Goal: Check status: Check status

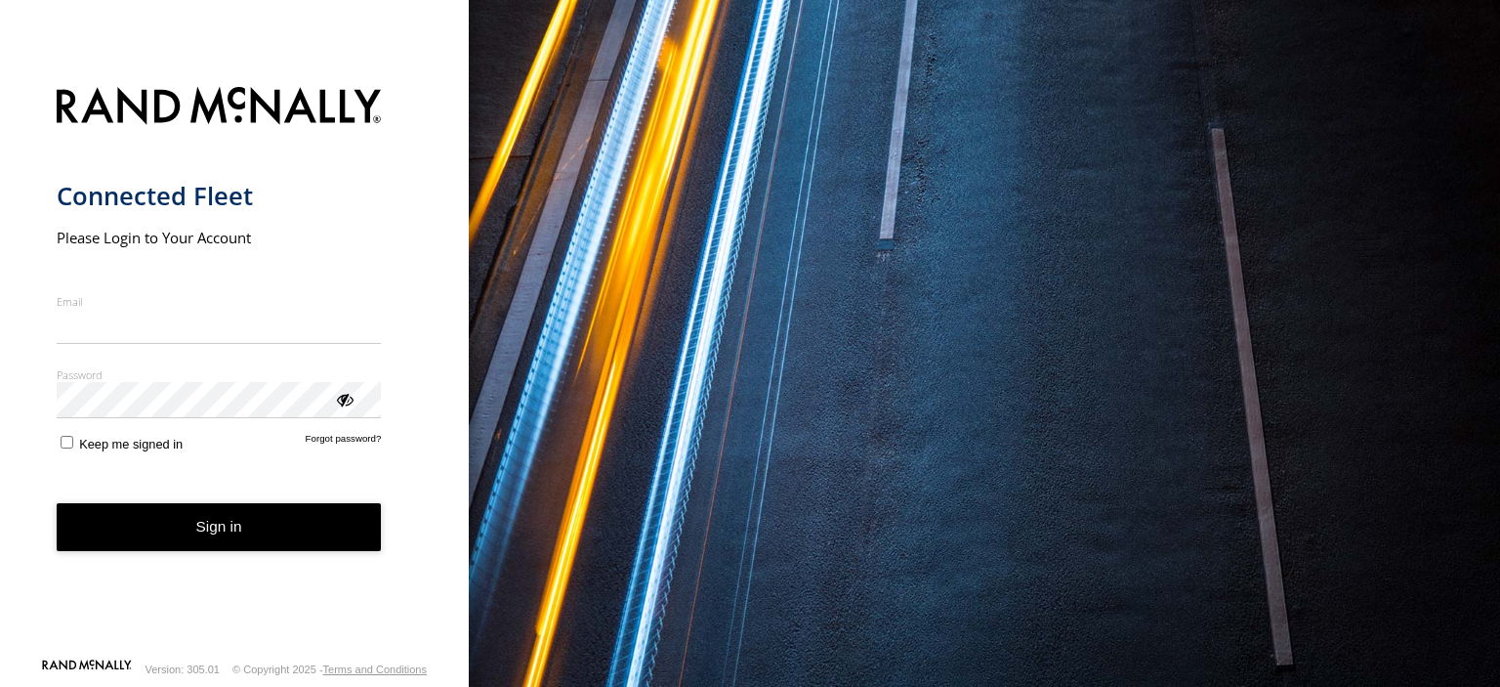
type input "**********"
click at [255, 533] on button "Sign in" at bounding box center [219, 527] width 325 height 48
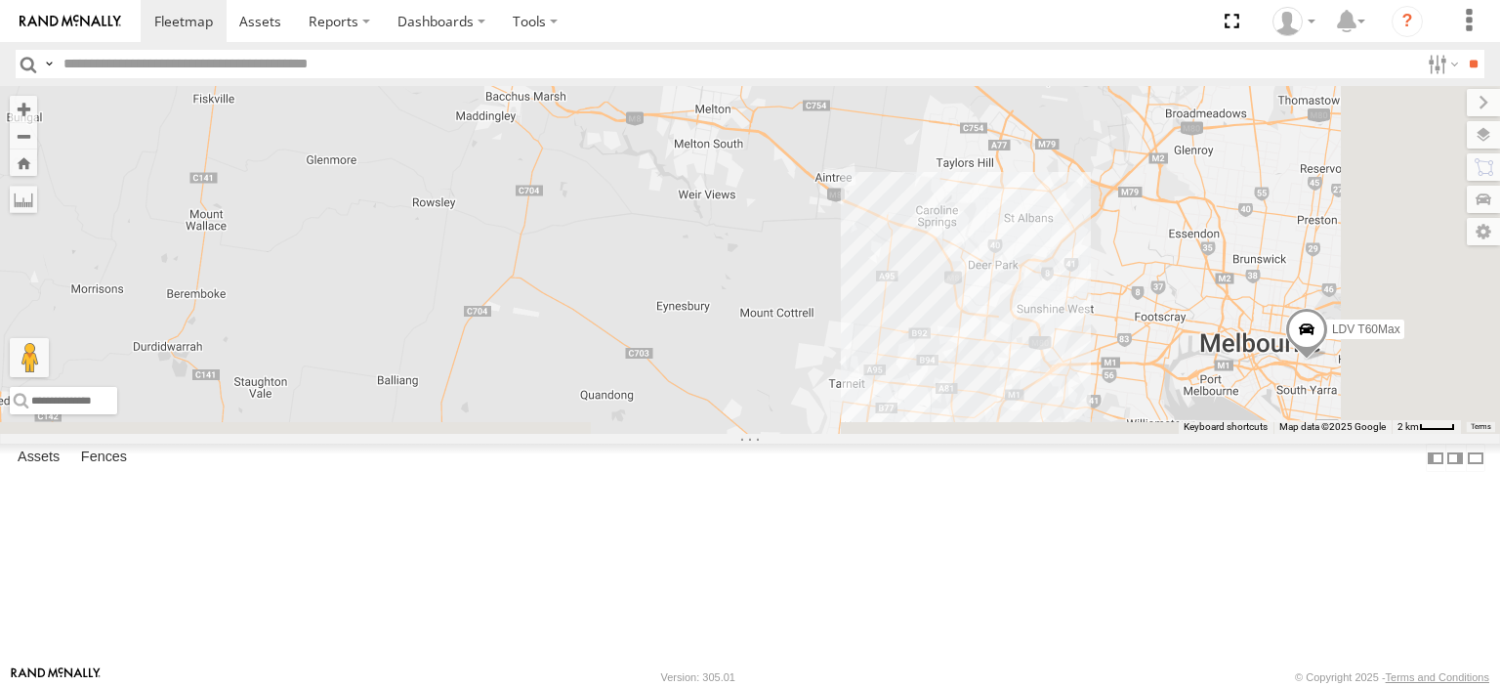
drag, startPoint x: 1081, startPoint y: 530, endPoint x: 446, endPoint y: 235, distance: 700.1
click at [424, 239] on main "To navigate the map with touch gestures double-tap and hold your finger on the …" at bounding box center [750, 375] width 1500 height 579
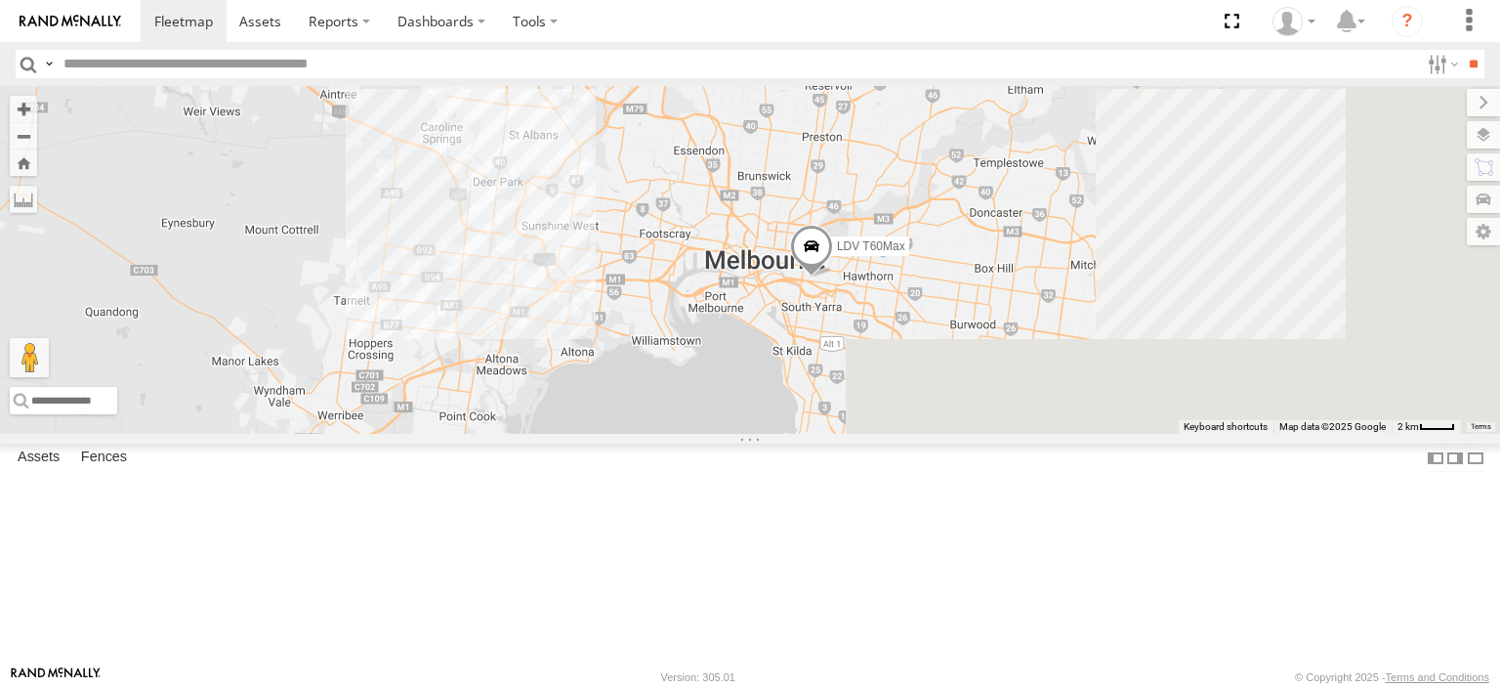
drag, startPoint x: 1203, startPoint y: 404, endPoint x: 707, endPoint y: 334, distance: 501.2
click at [707, 334] on div "Bendigo Isuzu FRR LDV T60Max Westside UD" at bounding box center [750, 260] width 1500 height 348
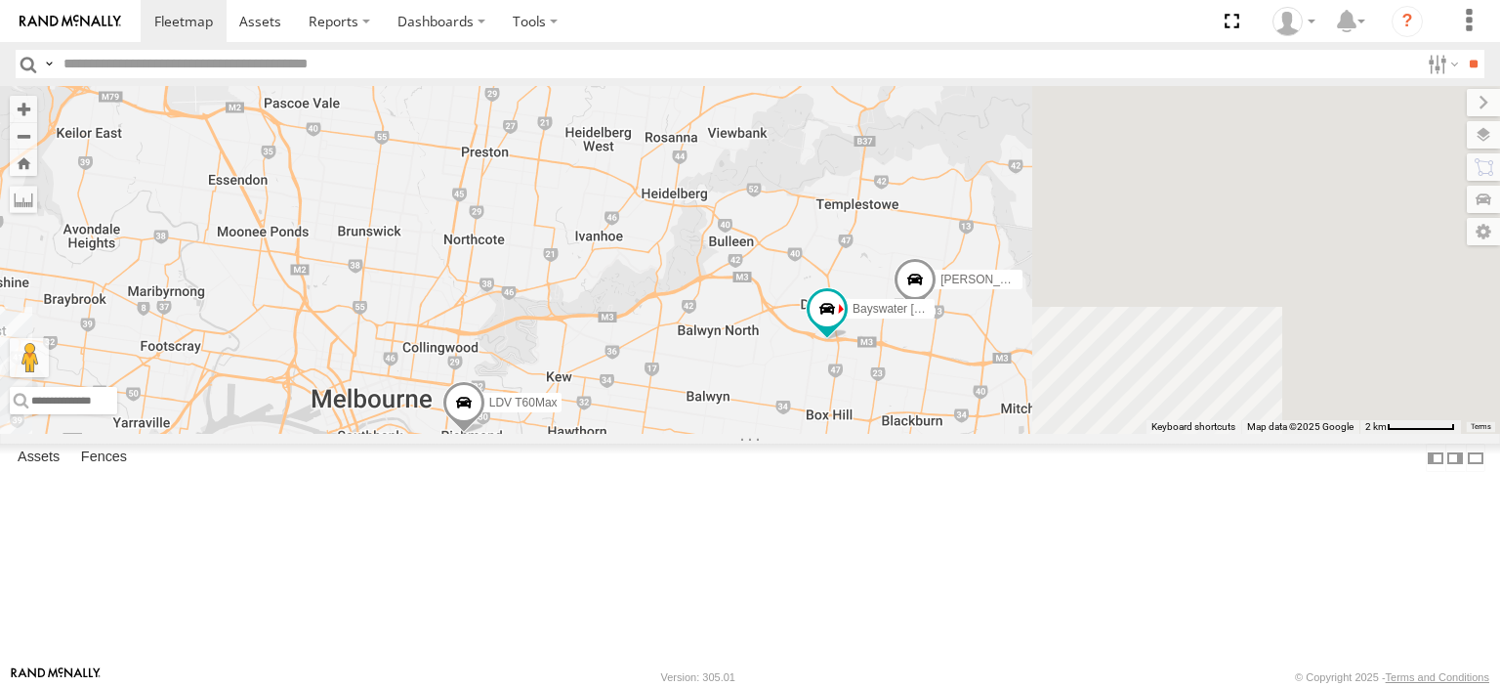
drag, startPoint x: 1422, startPoint y: 433, endPoint x: 1051, endPoint y: 614, distance: 413.3
click at [1051, 434] on div "Bendigo Isuzu FRR LDV T60Max Westside UD Bayswater [PERSON_NAME] BMW" at bounding box center [750, 260] width 1500 height 348
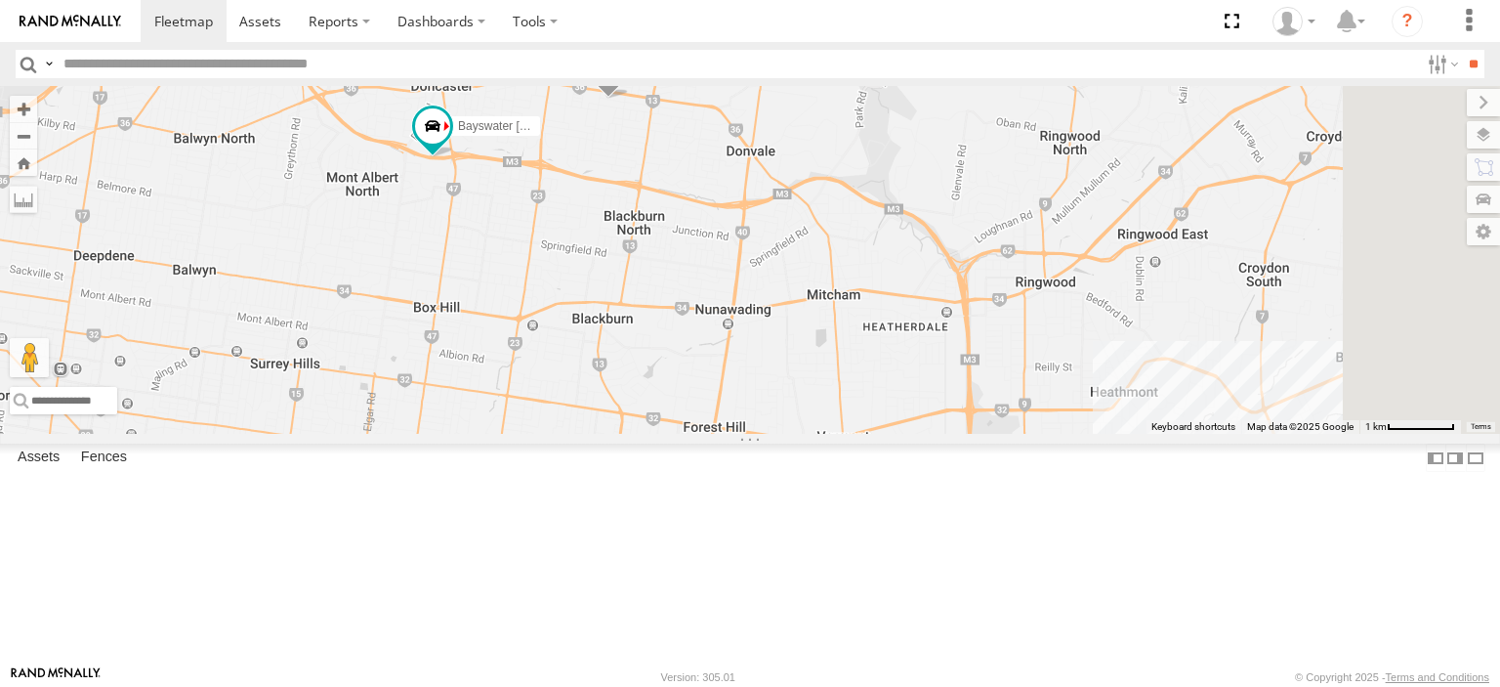
drag, startPoint x: 1301, startPoint y: 515, endPoint x: 895, endPoint y: 393, distance: 424.3
click at [895, 393] on div "Bendigo Isuzu FRR LDV T60Max Westside UD Bayswater [PERSON_NAME] BMW" at bounding box center [750, 260] width 1500 height 348
